Goal: Information Seeking & Learning: Learn about a topic

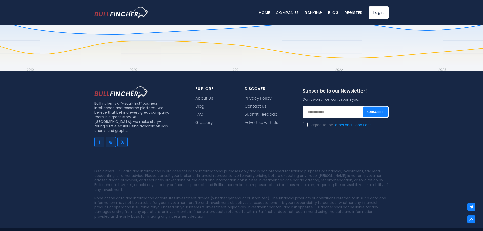
scroll to position [1129, 0]
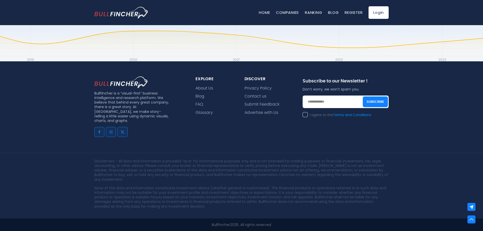
click at [59, 135] on div "Bullfincher is a “visual-first” business intelligence and research platform. We…" at bounding box center [241, 146] width 483 height 170
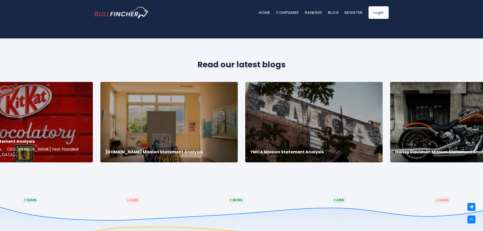
scroll to position [924, 0]
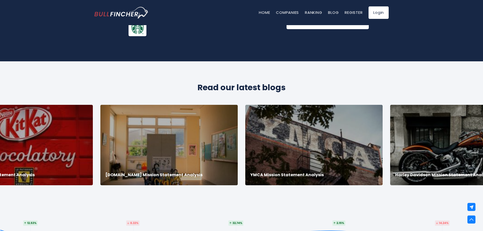
scroll to position [898, 0]
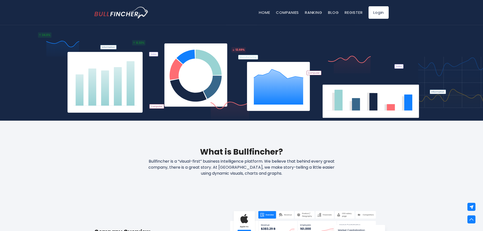
scroll to position [103, 0]
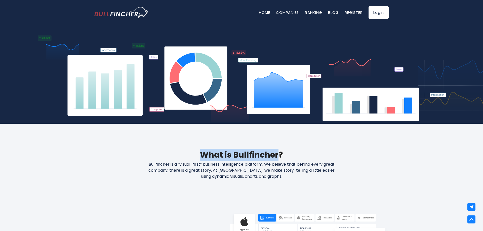
drag, startPoint x: 201, startPoint y: 154, endPoint x: 278, endPoint y: 153, distance: 77.2
click at [278, 153] on h2 "What is Bullfincher?" at bounding box center [241, 155] width 294 height 12
click at [264, 152] on h2 "What is Bullfincher?" at bounding box center [241, 155] width 294 height 12
click at [148, 165] on p "Bullfincher is a “visual-first” business intelligence platform. We believe that…" at bounding box center [241, 170] width 215 height 18
drag, startPoint x: 147, startPoint y: 165, endPoint x: 291, endPoint y: 176, distance: 144.8
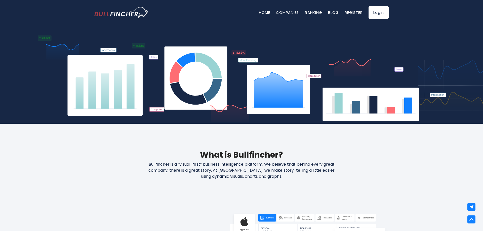
click at [291, 176] on p "Bullfincher is a “visual-first” business intelligence platform. We believe that…" at bounding box center [241, 170] width 215 height 18
click at [246, 176] on p "Bullfincher is a “visual-first” business intelligence platform. We believe that…" at bounding box center [241, 170] width 215 height 18
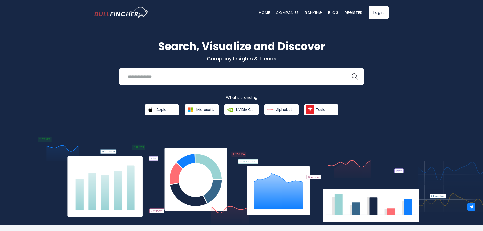
scroll to position [0, 0]
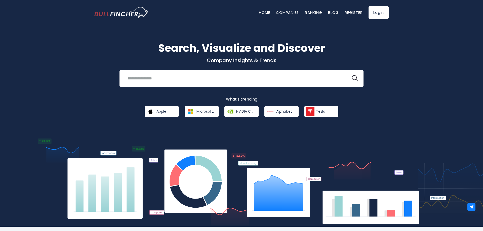
click at [90, 141] on img at bounding box center [241, 183] width 410 height 88
click at [28, 64] on div "Search, Visualize and Discover Company Insights & Trends Recent searches Trendi…" at bounding box center [241, 122] width 483 height 209
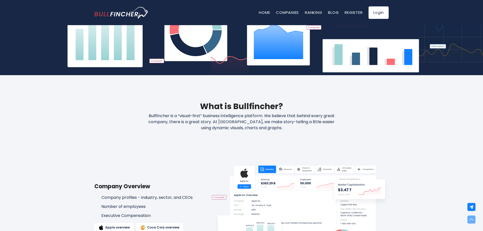
scroll to position [154, 0]
